Goal: Find specific page/section: Find specific page/section

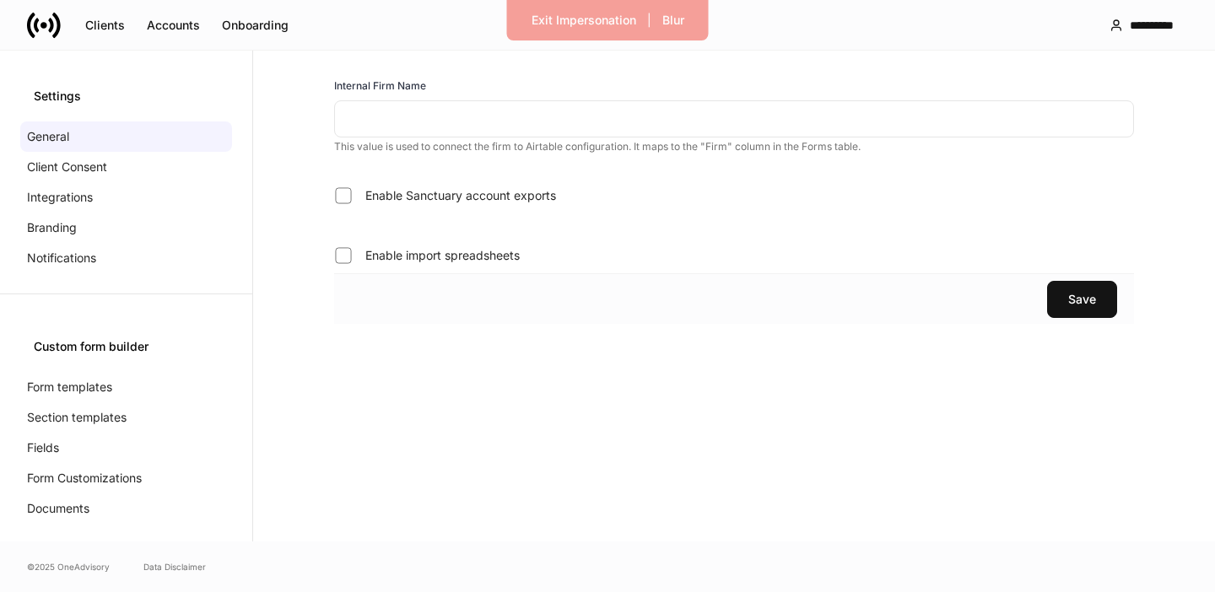
type input "********"
click at [68, 197] on p "Integrations" at bounding box center [60, 197] width 66 height 17
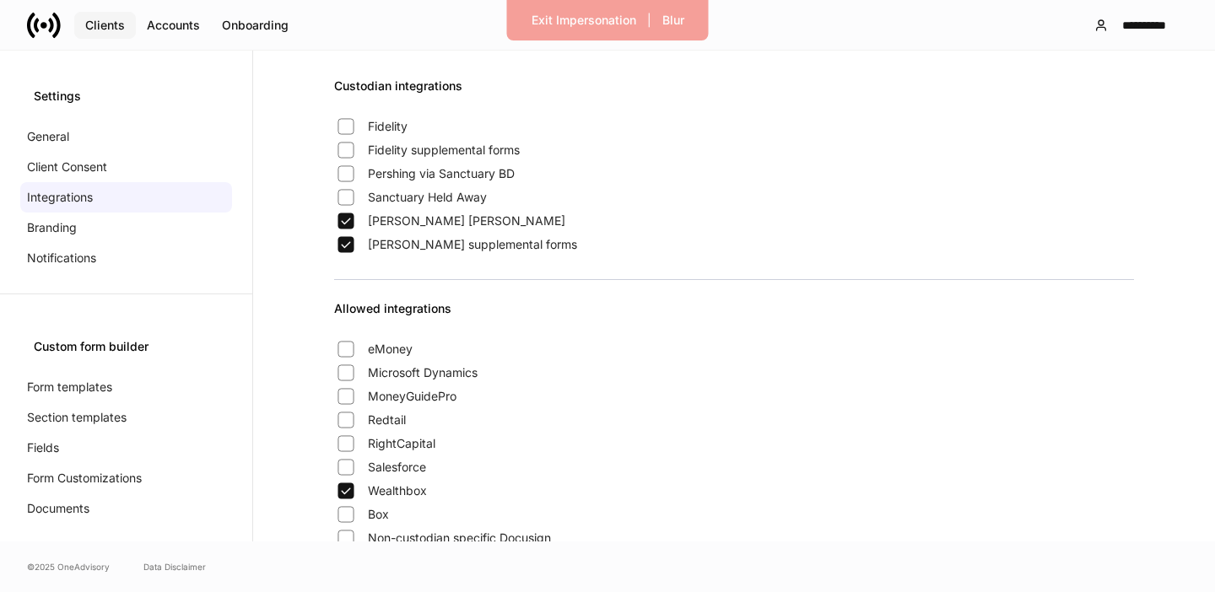
click at [114, 27] on div "Clients" at bounding box center [105, 25] width 40 height 12
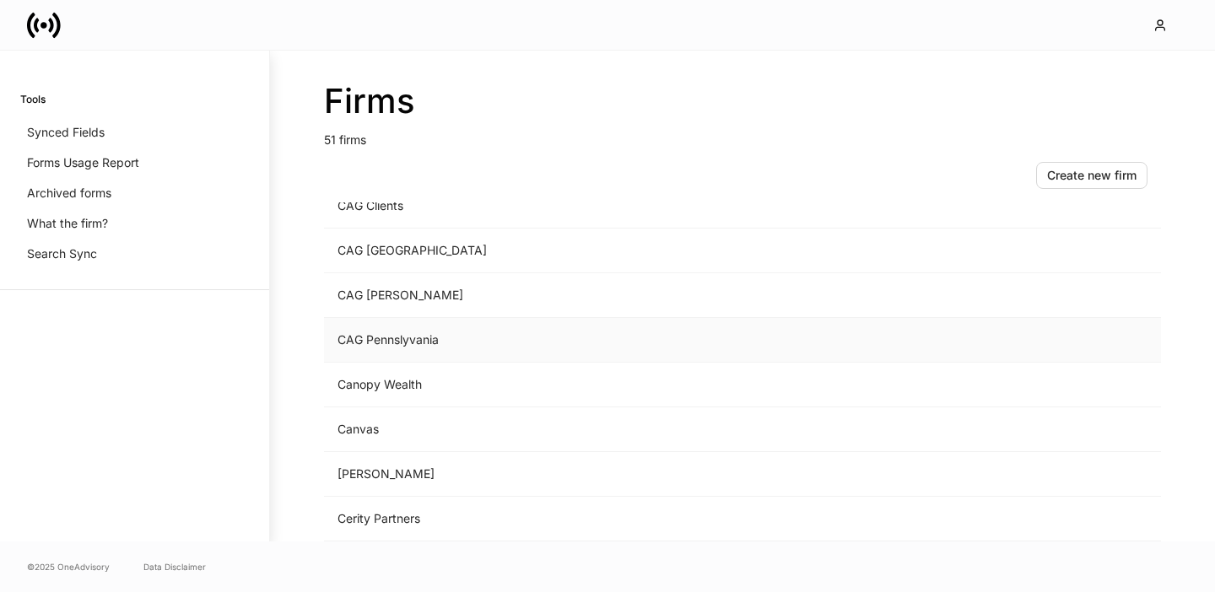
scroll to position [417, 0]
